Goal: Find contact information: Find contact information

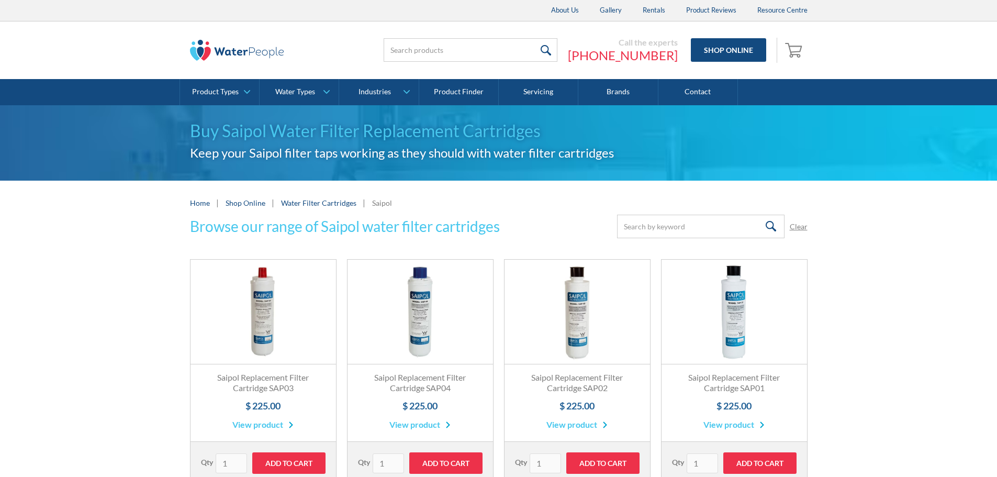
click at [257, 50] on img at bounding box center [237, 50] width 94 height 21
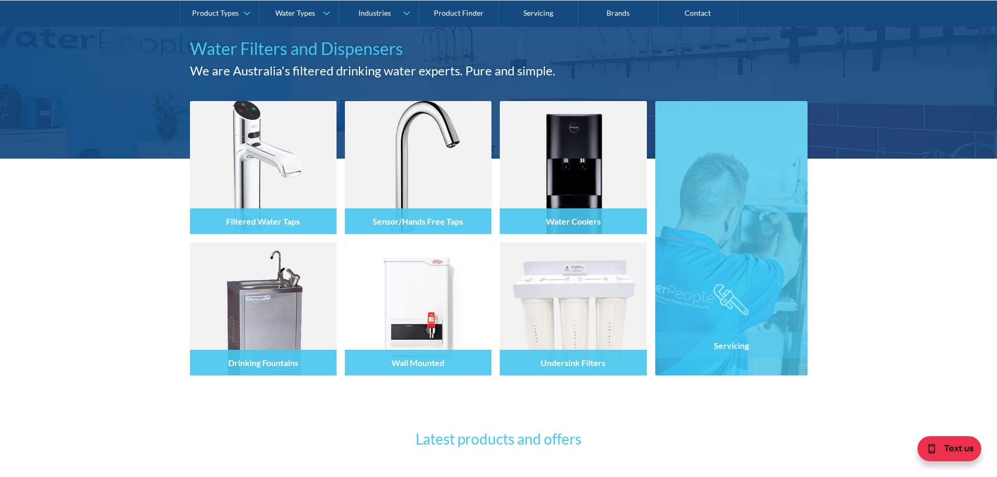
scroll to position [157, 0]
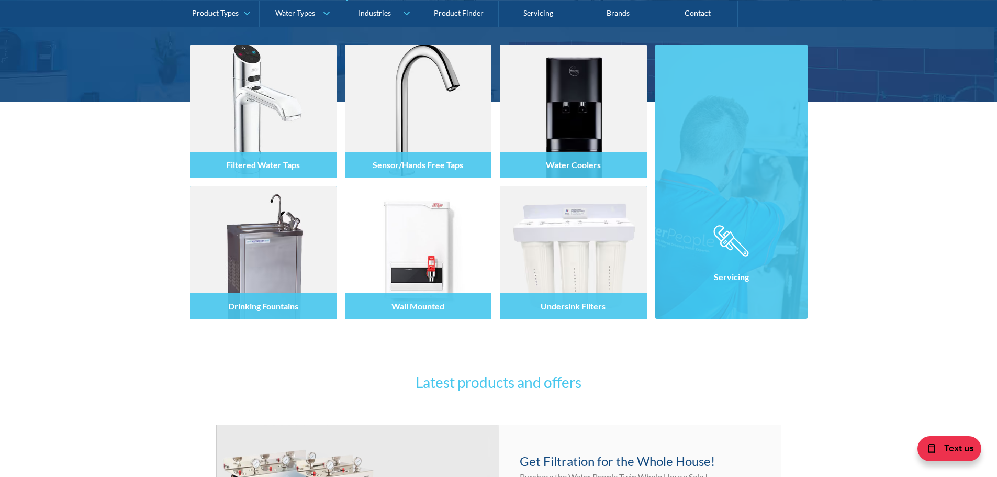
click at [758, 157] on img at bounding box center [731, 181] width 152 height 274
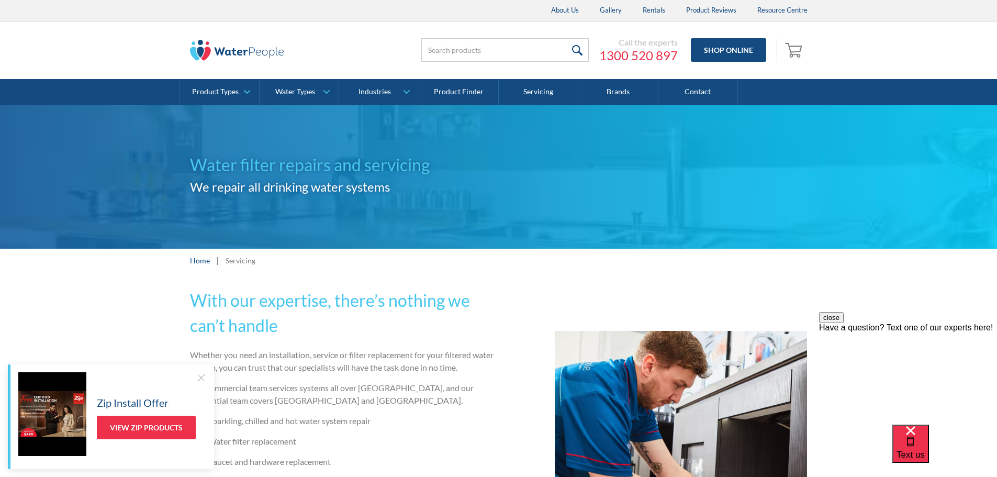
click at [691, 92] on link "Contact" at bounding box center [698, 92] width 80 height 26
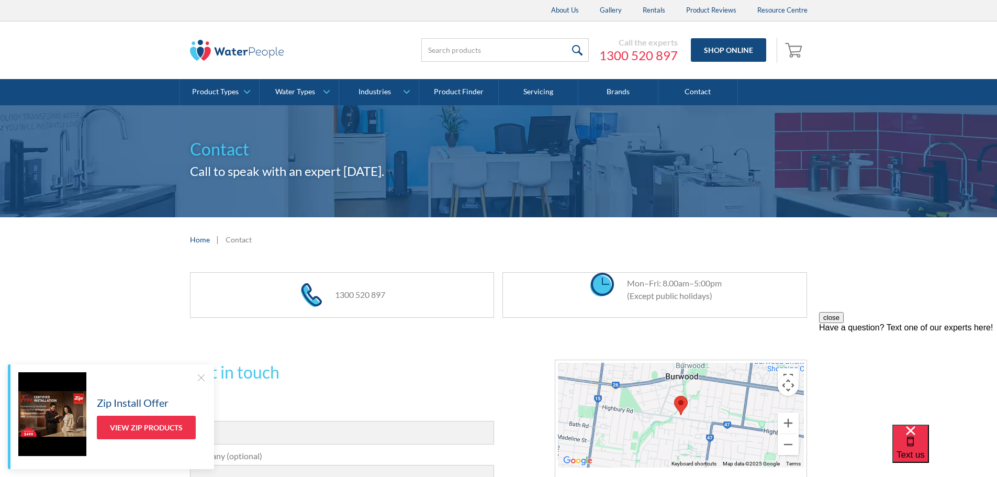
click at [844, 323] on button "close" at bounding box center [831, 317] width 25 height 11
click at [203, 376] on div at bounding box center [201, 377] width 10 height 10
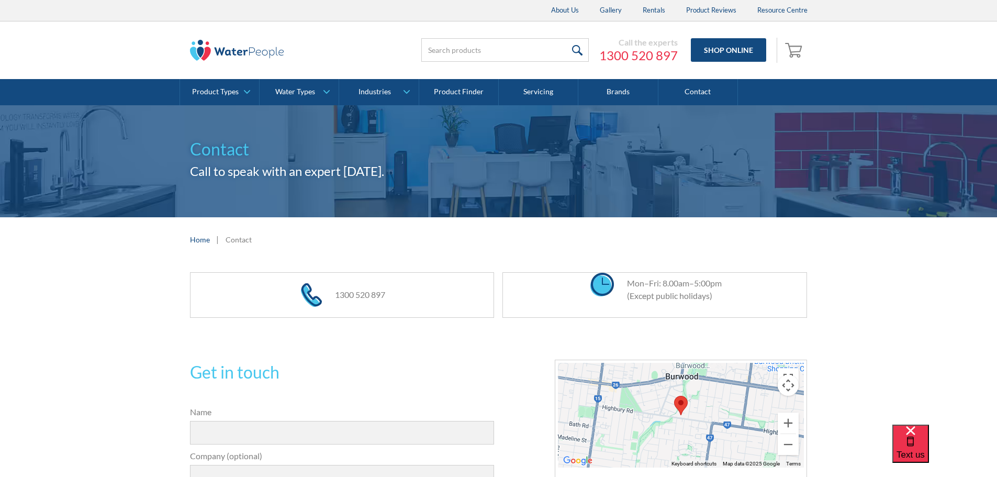
click at [577, 4] on link "About Us" at bounding box center [565, 10] width 49 height 21
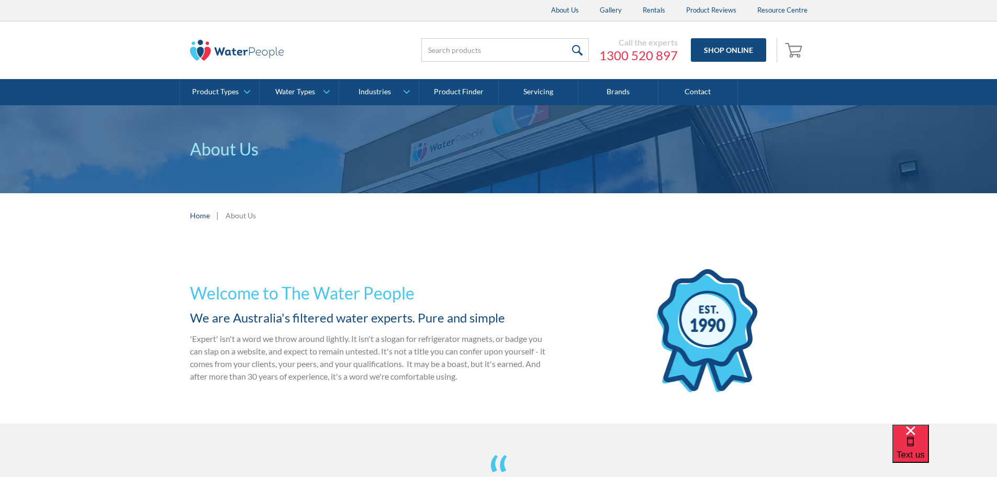
click at [697, 93] on link "Contact" at bounding box center [698, 92] width 80 height 26
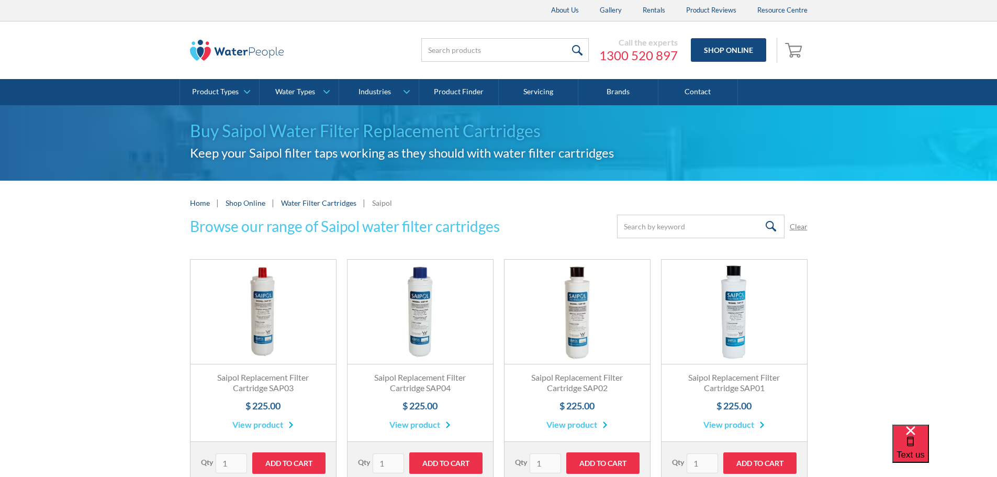
click at [564, 7] on link "About Us" at bounding box center [565, 10] width 49 height 21
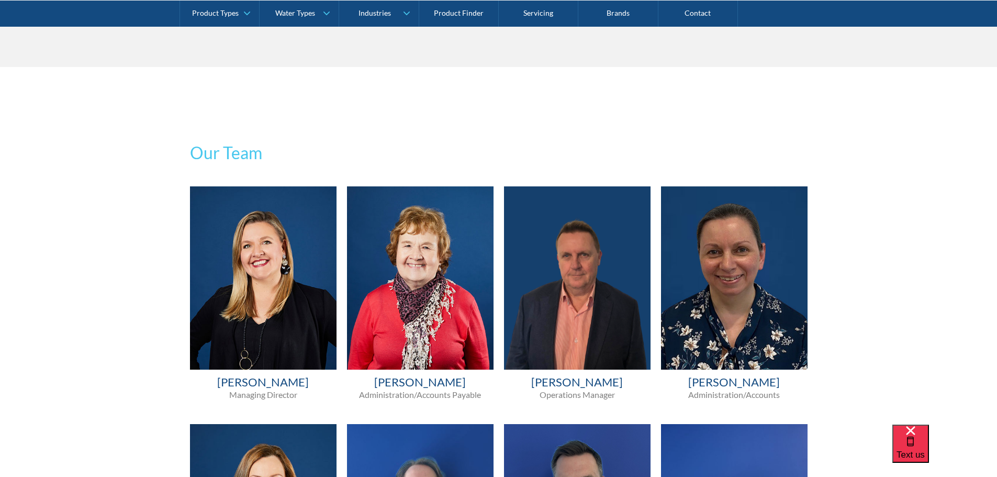
scroll to position [471, 0]
